Goal: Check status: Check status

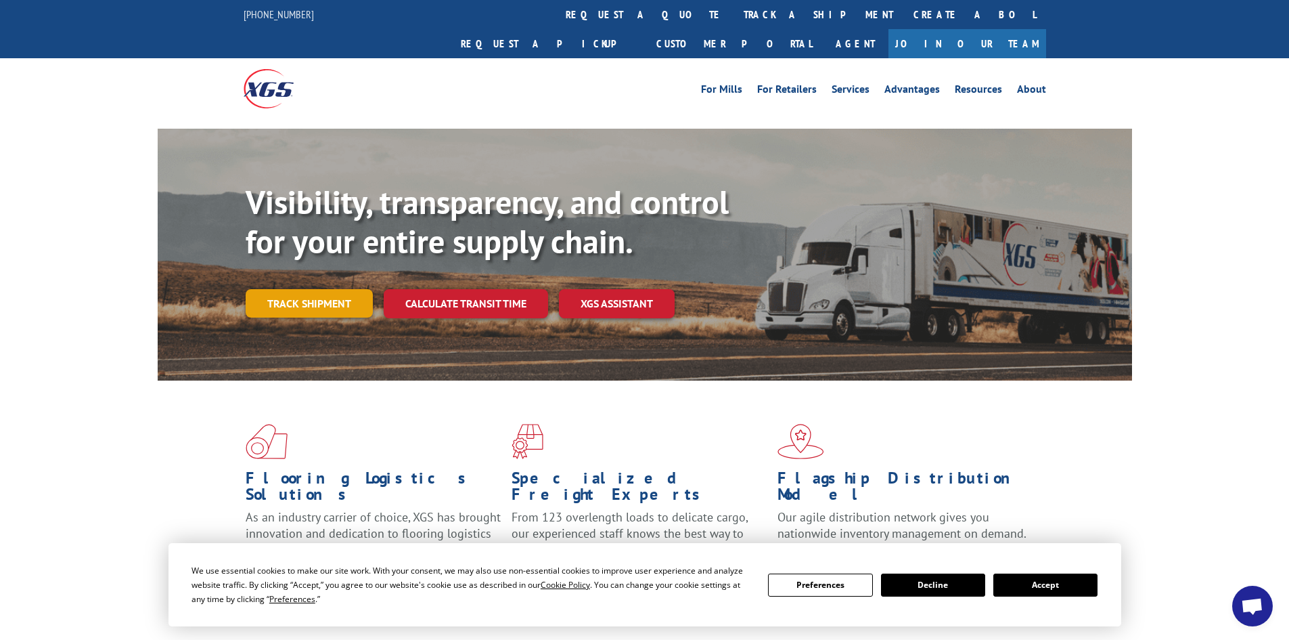
click at [360, 289] on link "Track shipment" at bounding box center [309, 303] width 127 height 28
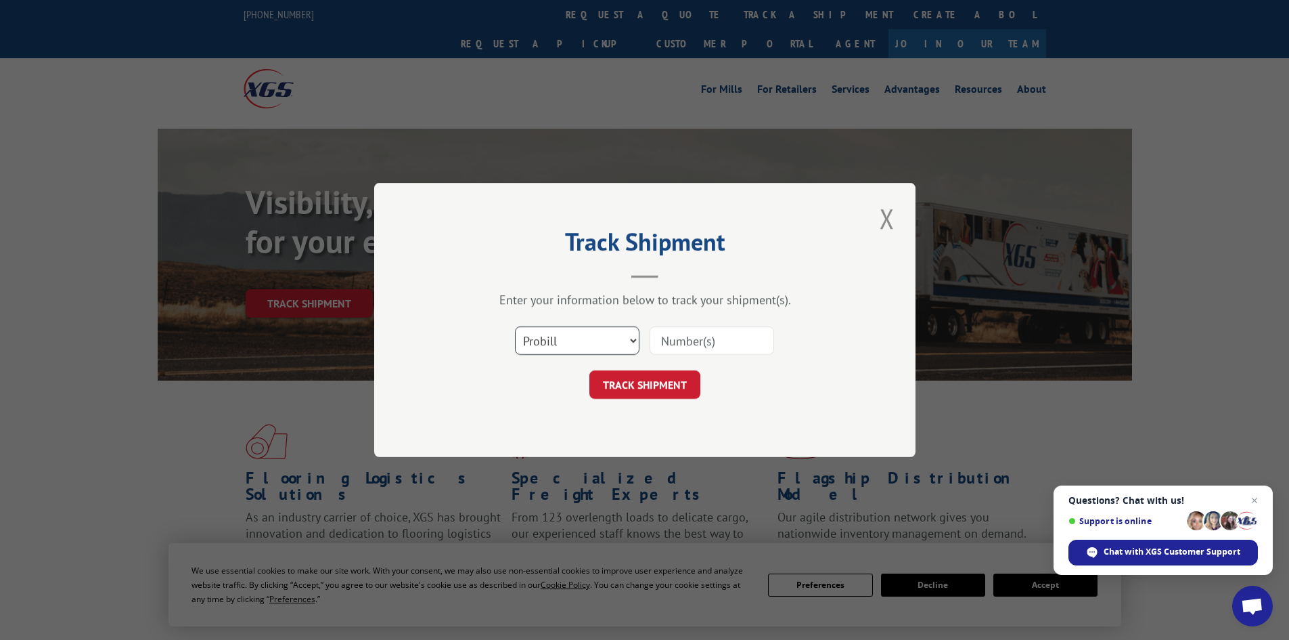
click at [631, 335] on select "Select category... Probill BOL PO" at bounding box center [577, 340] width 125 height 28
select select "po"
click at [515, 326] on select "Select category... Probill BOL PO" at bounding box center [577, 340] width 125 height 28
click at [684, 338] on input at bounding box center [712, 340] width 125 height 28
paste input "59537762"
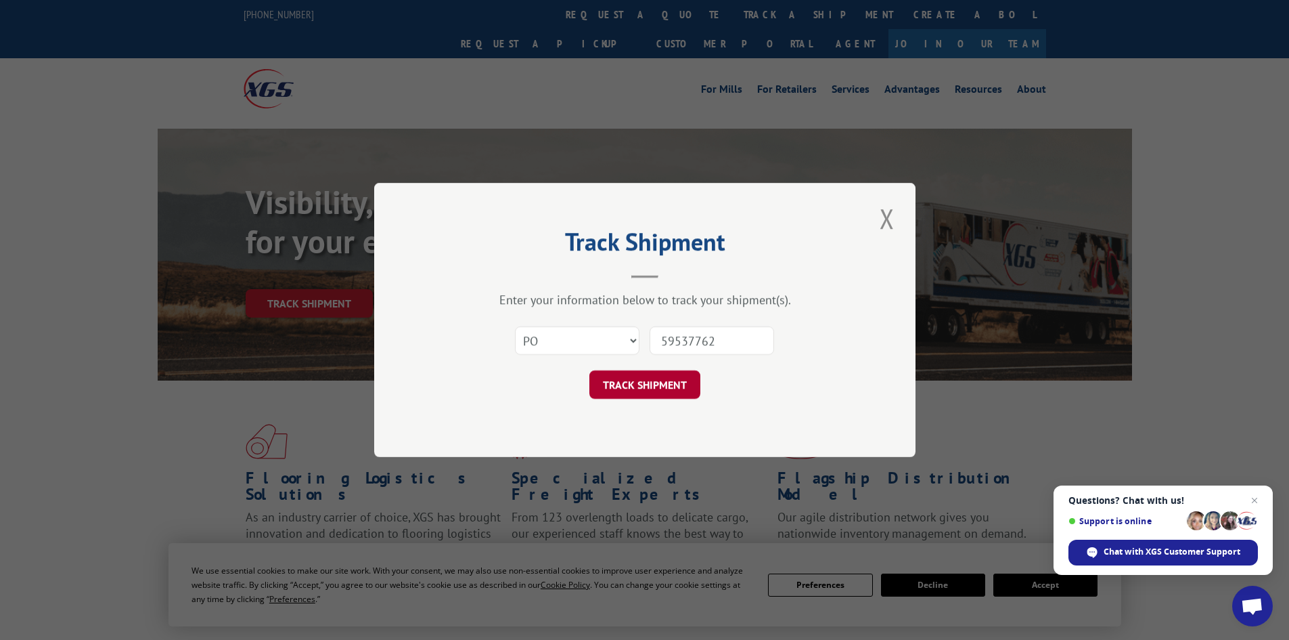
type input "59537762"
click at [682, 387] on button "TRACK SHIPMENT" at bounding box center [644, 384] width 111 height 28
